Goal: Check status: Check status

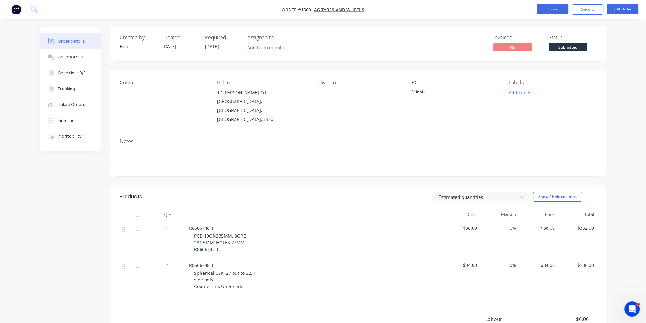
click at [559, 7] on button "Close" at bounding box center [553, 9] width 32 height 10
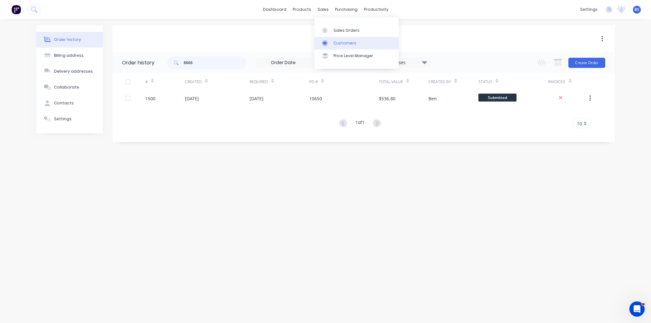
click at [345, 46] on link "Customers" at bounding box center [356, 43] width 84 height 13
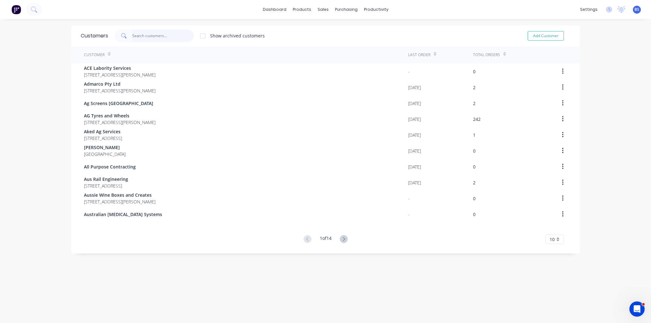
click at [166, 38] on input "text" at bounding box center [163, 36] width 62 height 13
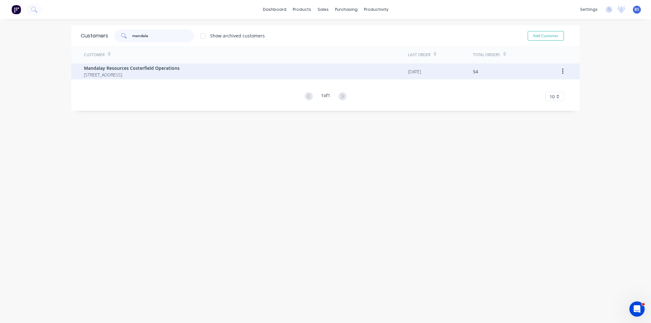
type input "mandala"
click at [144, 64] on div "Mandalay Resources Costerfield Operations [STREET_ADDRESS]" at bounding box center [246, 72] width 324 height 16
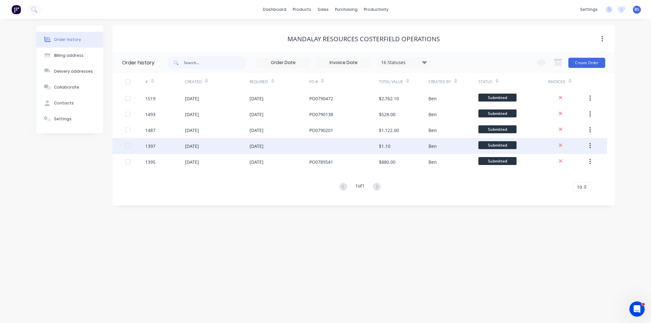
click at [274, 152] on div "[DATE]" at bounding box center [279, 146] width 60 height 16
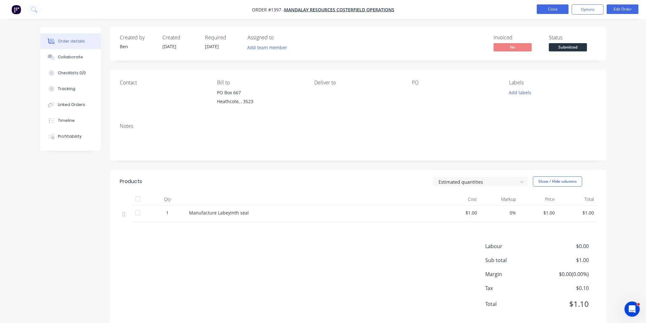
click at [563, 5] on button "Close" at bounding box center [553, 9] width 32 height 10
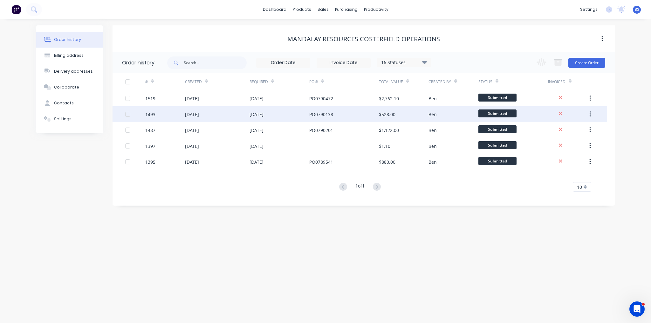
click at [248, 121] on div "[DATE]" at bounding box center [217, 114] width 64 height 16
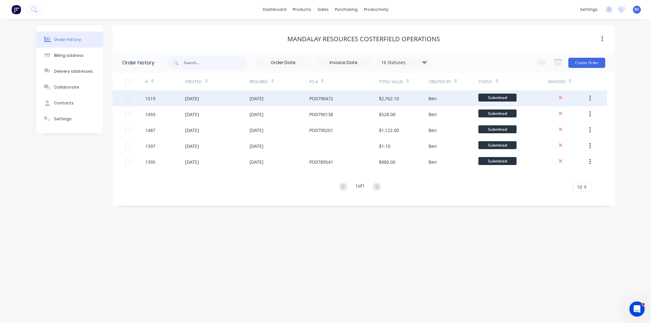
click at [227, 98] on div "[DATE]" at bounding box center [217, 99] width 64 height 16
